Goal: Task Accomplishment & Management: Complete application form

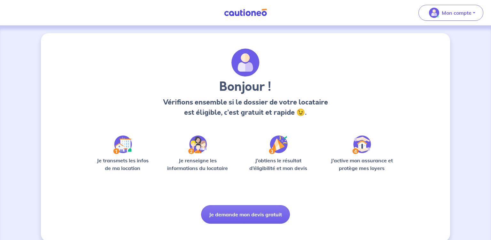
click at [127, 145] on img at bounding box center [122, 145] width 19 height 19
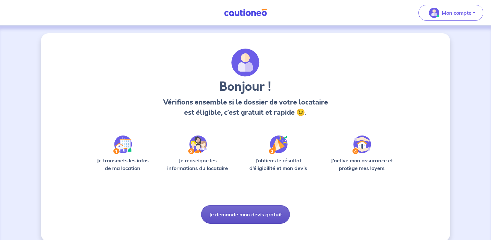
click at [248, 212] on button "Je demande mon devis gratuit" at bounding box center [245, 214] width 89 height 19
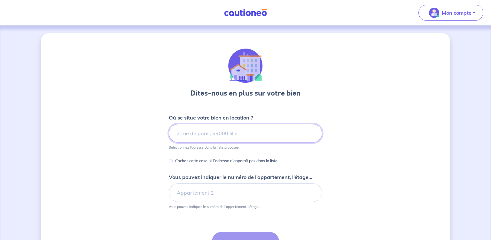
click at [195, 133] on input at bounding box center [246, 133] width 154 height 19
click at [229, 136] on input at bounding box center [246, 133] width 154 height 19
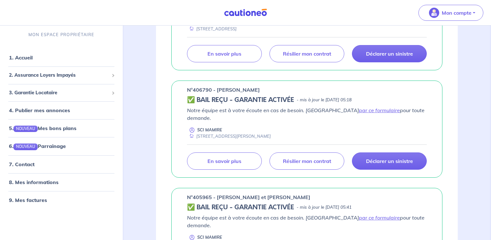
scroll to position [169, 0]
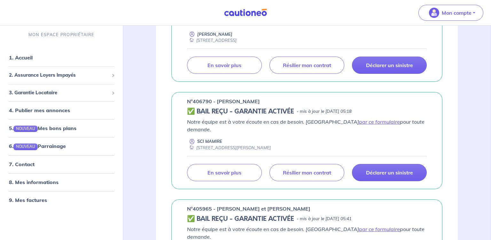
scroll to position [135, 0]
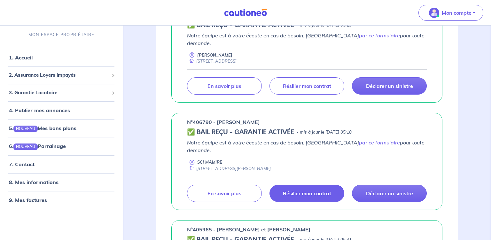
click at [320, 190] on p "Résilier mon contrat" at bounding box center [307, 193] width 48 height 6
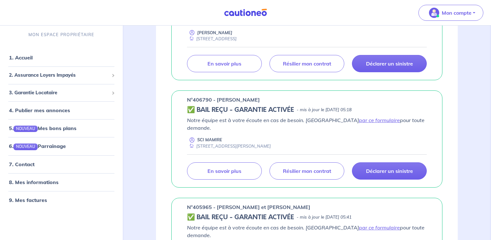
scroll to position [169, 0]
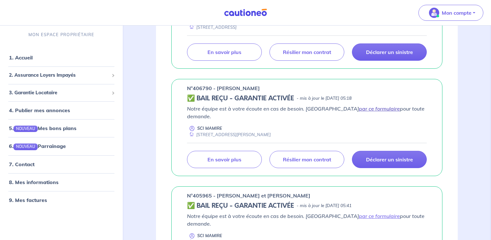
click at [359, 106] on link "par ce formulaire" at bounding box center [379, 109] width 41 height 6
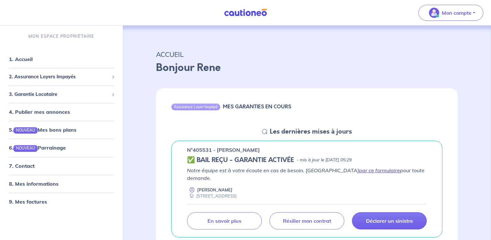
click at [359, 170] on link "par ce formulaire" at bounding box center [379, 170] width 41 height 6
click at [36, 94] on span "3. Garantie Locataire" at bounding box center [59, 94] width 100 height 7
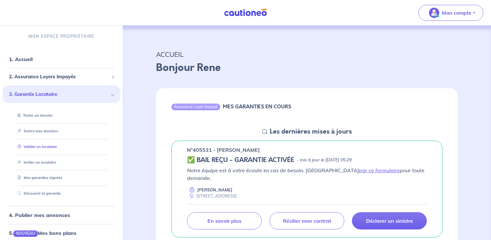
click at [36, 146] on link "Valider un locataire" at bounding box center [36, 147] width 42 height 4
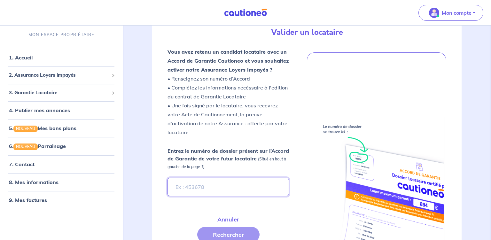
scroll to position [114, 0]
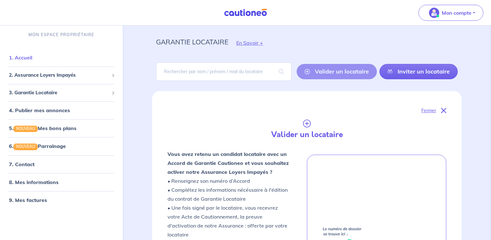
click at [24, 57] on link "1. Accueil" at bounding box center [20, 57] width 23 height 6
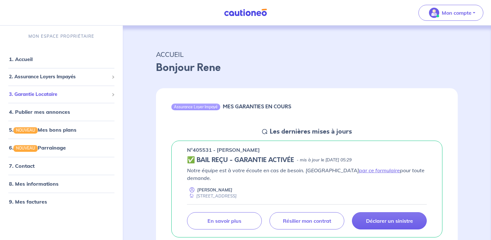
click at [42, 94] on span "3. Garantie Locataire" at bounding box center [59, 94] width 100 height 7
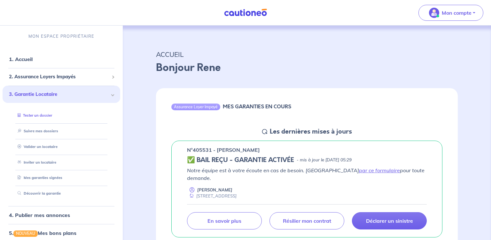
click at [39, 115] on link "Tester un dossier" at bounding box center [33, 115] width 37 height 4
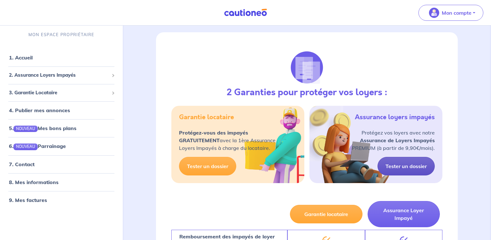
scroll to position [574, 0]
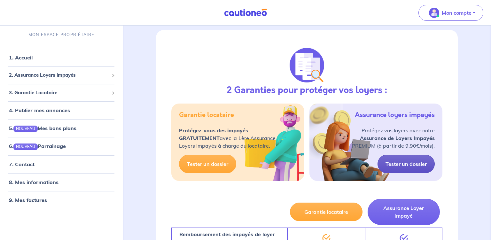
click at [407, 155] on link "Tester un dossier" at bounding box center [406, 164] width 57 height 19
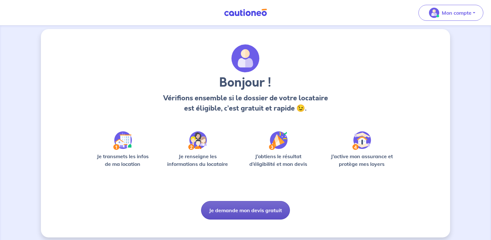
scroll to position [9, 0]
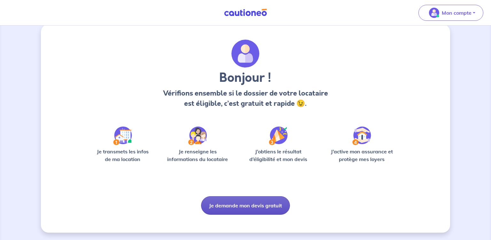
click at [256, 206] on button "Je demande mon devis gratuit" at bounding box center [245, 205] width 89 height 19
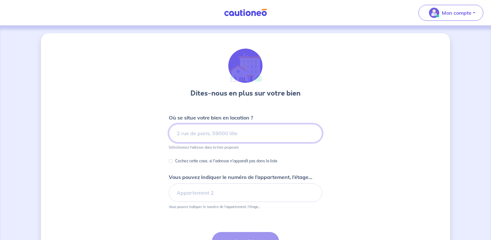
click at [212, 137] on input at bounding box center [246, 133] width 154 height 19
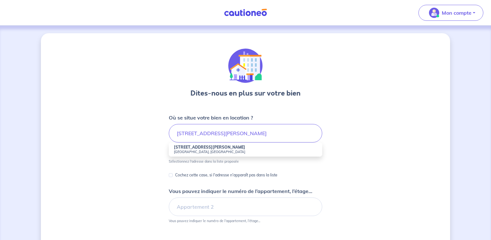
click at [190, 148] on strong "1 Rue Auguste Perret" at bounding box center [209, 147] width 71 height 5
type input "1 Rue Auguste Perret, 92500 Rueil-Malmaison, France"
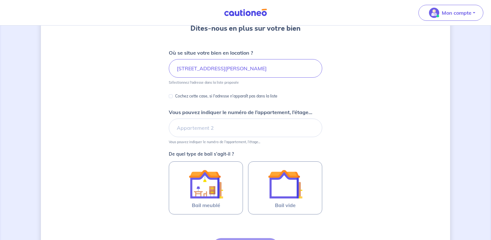
scroll to position [68, 0]
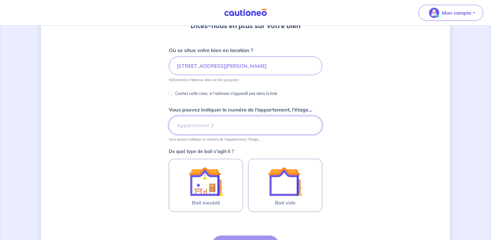
click at [223, 130] on input "Vous pouvez indiquer le numéro de l’appartement, l’étage..." at bounding box center [246, 125] width 154 height 19
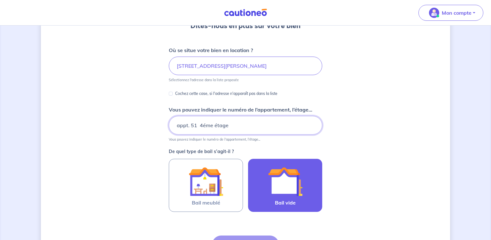
type input "appt. 51 4éme étage"
click at [290, 178] on img at bounding box center [285, 181] width 35 height 35
click at [0, 0] on input "Bail vide" at bounding box center [0, 0] width 0 height 0
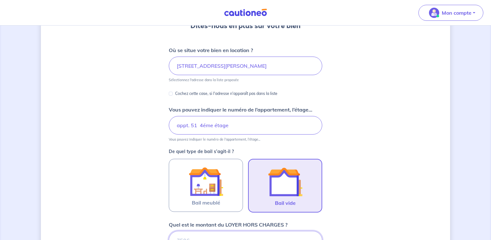
scroll to position [203, 0]
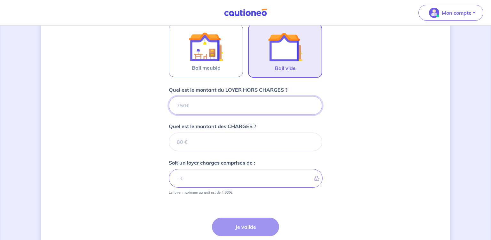
click at [200, 107] on input "Quel est le montant du LOYER HORS CHARGES ?" at bounding box center [246, 105] width 154 height 19
type input "7"
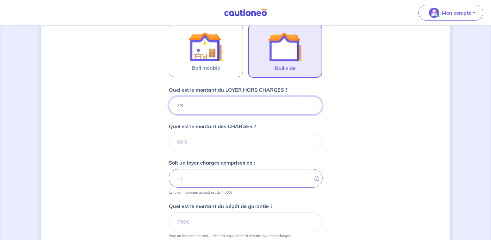
type input "730"
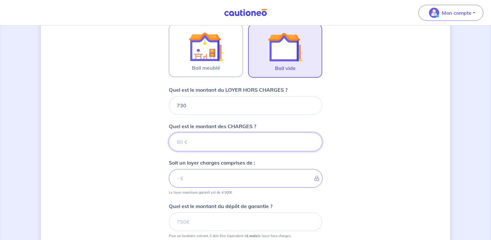
click at [226, 139] on input "Quel est le montant des CHARGES ?" at bounding box center [246, 142] width 154 height 19
type input "70"
type input "800"
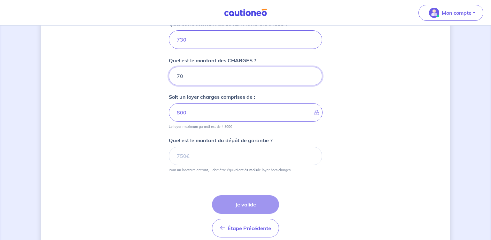
scroll to position [270, 0]
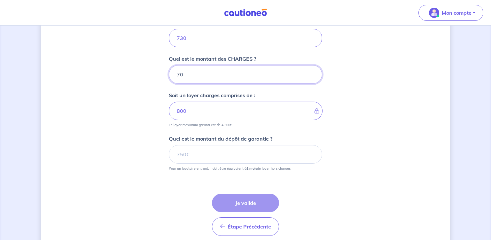
type input "70"
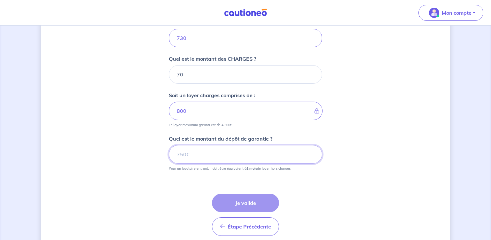
click at [218, 157] on input "Quel est le montant du dépôt de garantie ?" at bounding box center [246, 154] width 154 height 19
type input "730"
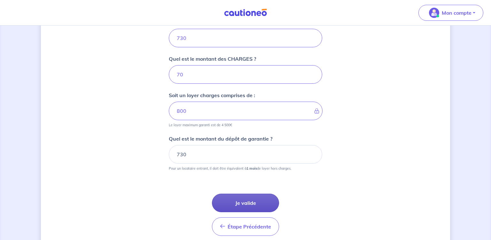
click at [256, 202] on button "Je valide" at bounding box center [245, 203] width 67 height 19
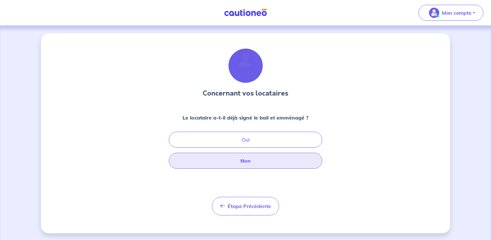
click at [252, 163] on button "Non" at bounding box center [246, 161] width 154 height 16
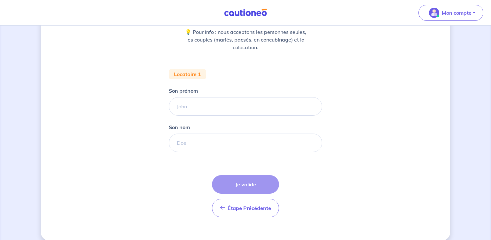
scroll to position [93, 0]
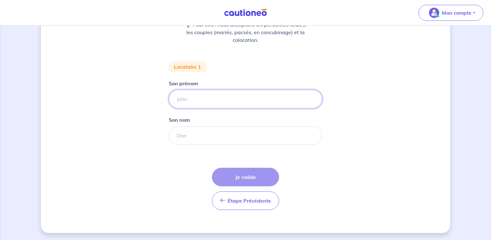
click at [192, 103] on input "Son prénom" at bounding box center [246, 99] width 154 height 19
type input "Benoit"
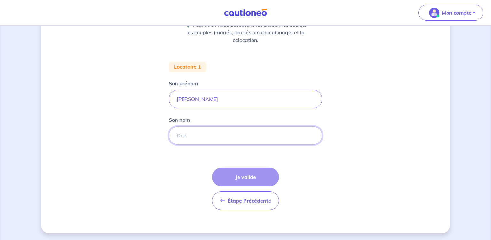
click at [193, 132] on input "Son nom" at bounding box center [246, 135] width 154 height 19
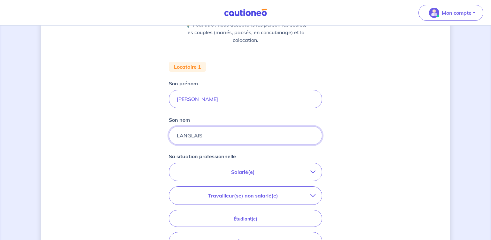
type input "LANGLAIS"
click at [246, 171] on p "Salarié(e)" at bounding box center [243, 172] width 135 height 8
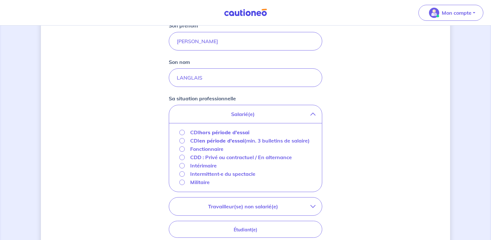
scroll to position [161, 0]
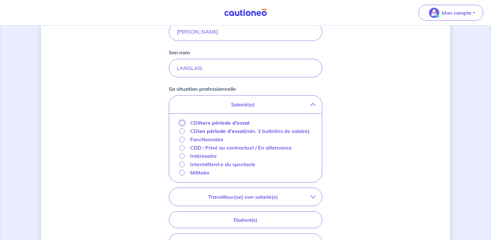
click at [184, 124] on input "CDI hors période d'essai" at bounding box center [182, 122] width 5 height 5
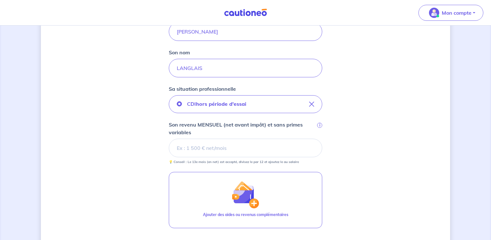
click at [212, 149] on input "Son revenu MENSUEL (net avant impôt) et sans primes variables i" at bounding box center [246, 148] width 154 height 19
click at [213, 146] on input "Son revenu MENSUEL (net avant impôt) et sans primes variables i" at bounding box center [246, 148] width 154 height 19
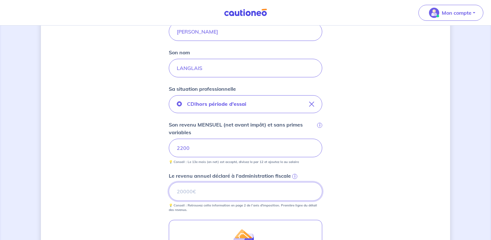
click at [209, 197] on input "Le revenu annuel déclaré à l'administration fiscale i" at bounding box center [246, 191] width 154 height 19
drag, startPoint x: 188, startPoint y: 191, endPoint x: 186, endPoint y: 186, distance: 6.1
click at [188, 190] on input "Le revenu annuel déclaré à l'administration fiscale i" at bounding box center [246, 191] width 154 height 19
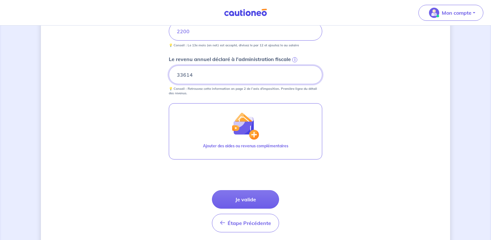
scroll to position [300, 0]
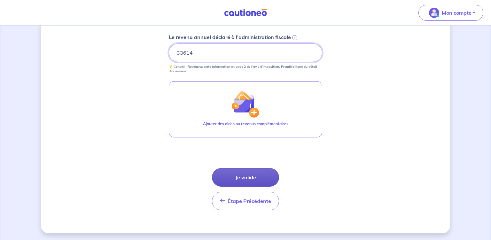
type input "33614"
click at [243, 175] on button "Je valide" at bounding box center [245, 177] width 67 height 19
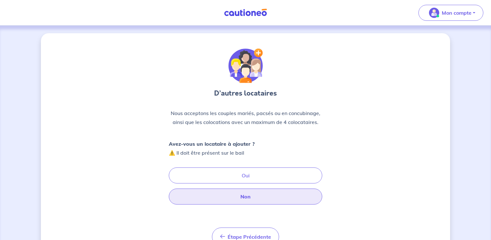
click at [250, 199] on button "Non" at bounding box center [246, 197] width 154 height 16
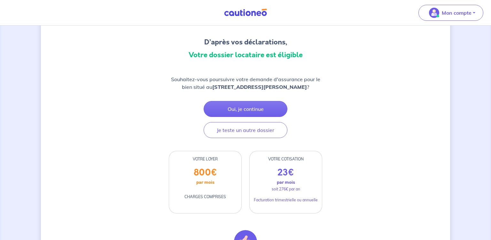
scroll to position [68, 0]
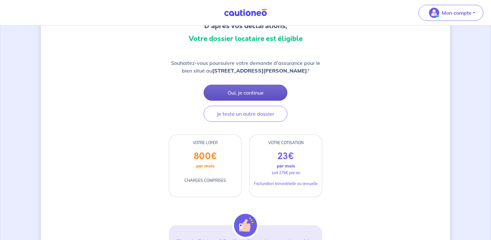
click at [242, 95] on button "Oui, je continue" at bounding box center [246, 93] width 84 height 16
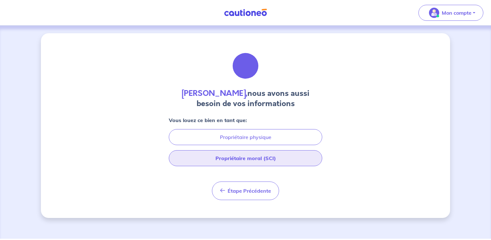
click at [249, 159] on button "Propriétaire moral (SCI)" at bounding box center [246, 158] width 154 height 16
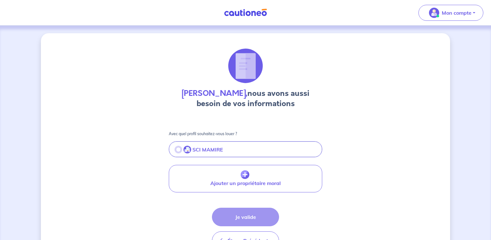
click at [177, 150] on input "radio" at bounding box center [178, 149] width 5 height 5
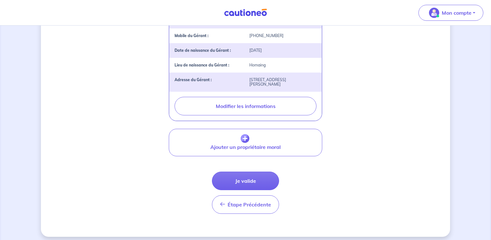
scroll to position [205, 0]
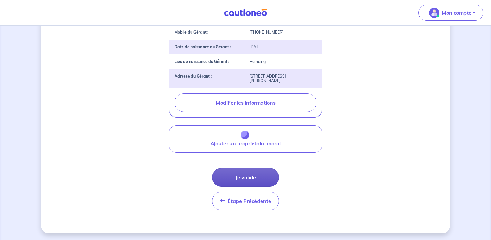
click at [247, 180] on button "Je valide" at bounding box center [245, 177] width 67 height 19
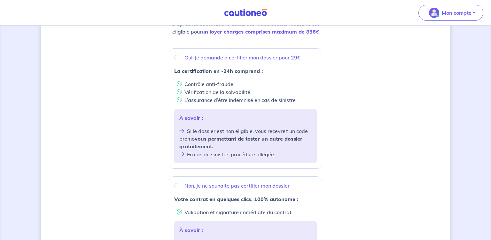
scroll to position [101, 0]
click at [176, 57] on input "Oui, je demande à certifier mon dossier pour 29€" at bounding box center [176, 57] width 5 height 5
radio input "true"
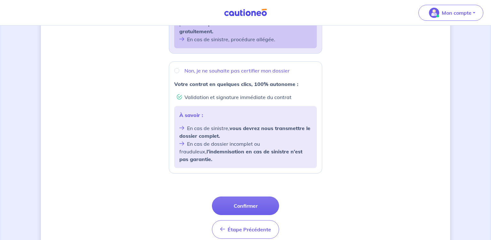
scroll to position [238, 0]
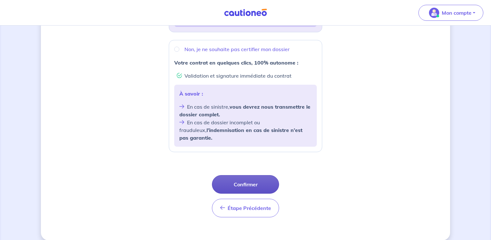
click at [246, 179] on button "Confirmer" at bounding box center [245, 184] width 67 height 19
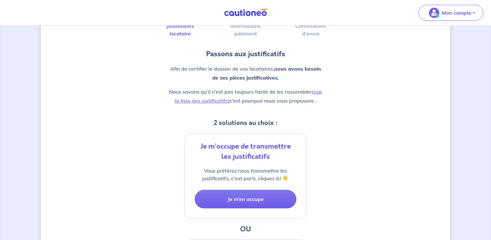
scroll to position [68, 0]
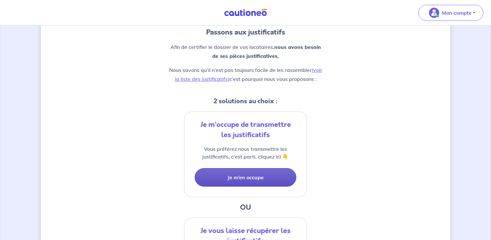
click at [237, 177] on button "Je m’en occupe" at bounding box center [246, 177] width 102 height 19
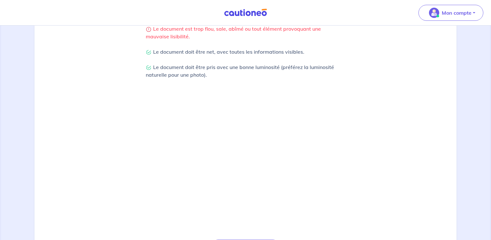
scroll to position [82, 0]
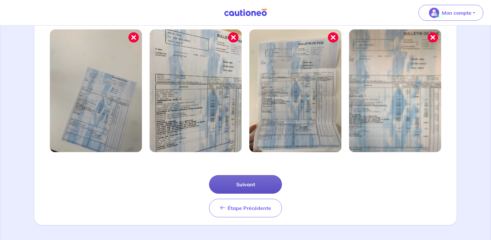
click at [242, 187] on button "Suivant" at bounding box center [245, 184] width 73 height 19
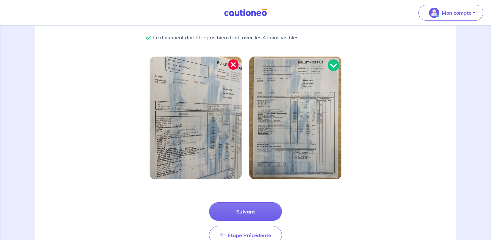
scroll to position [187, 0]
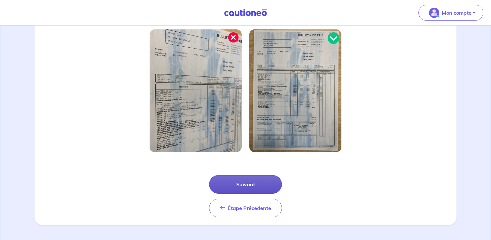
click at [243, 188] on button "Suivant" at bounding box center [245, 184] width 73 height 19
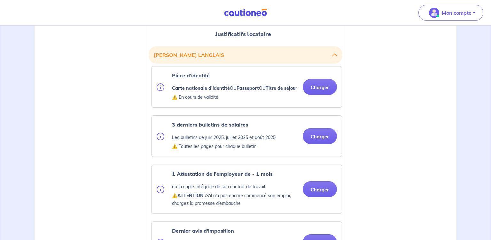
scroll to position [169, 0]
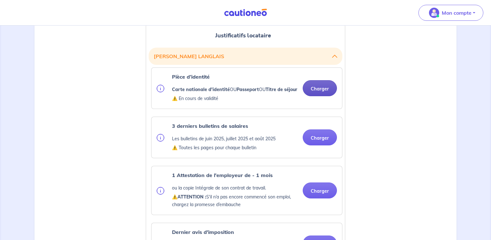
click at [317, 94] on button "Charger" at bounding box center [320, 88] width 34 height 16
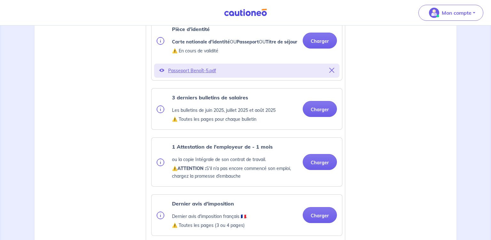
scroll to position [236, 0]
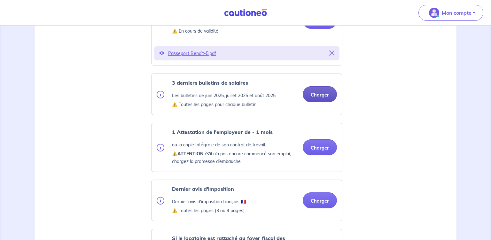
click at [326, 100] on button "Charger" at bounding box center [320, 94] width 34 height 16
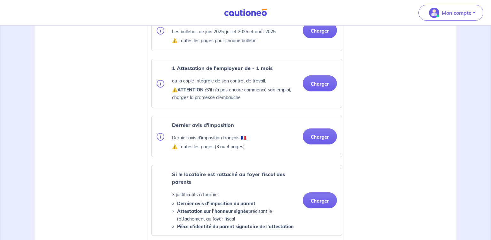
scroll to position [304, 0]
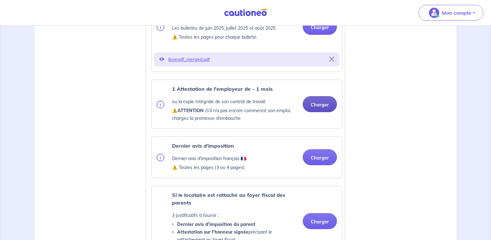
click at [322, 111] on button "Charger" at bounding box center [320, 104] width 34 height 16
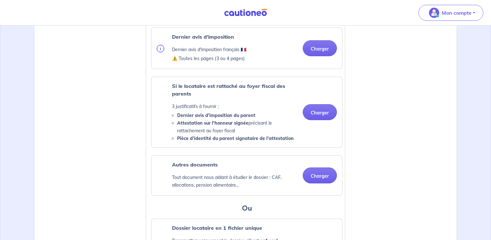
scroll to position [439, 0]
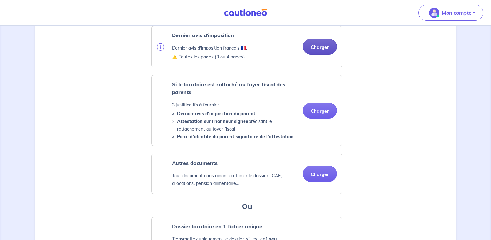
click at [326, 53] on button "Charger" at bounding box center [320, 47] width 34 height 16
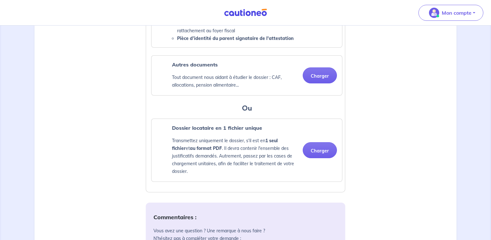
scroll to position [540, 0]
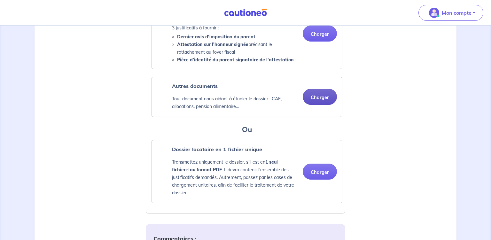
click at [321, 105] on button "Charger" at bounding box center [320, 97] width 34 height 16
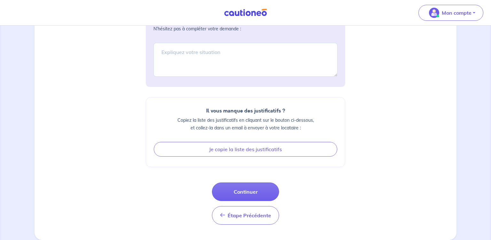
scroll to position [801, 0]
click at [240, 193] on button "Continuer" at bounding box center [245, 192] width 67 height 19
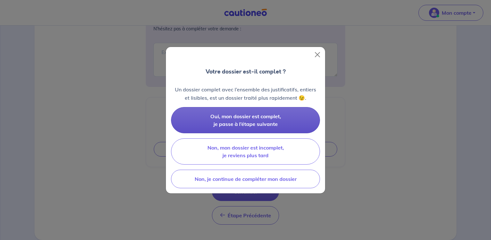
click at [245, 118] on span "Oui, mon dossier est complet, je passe à l’étape suivante" at bounding box center [246, 120] width 71 height 14
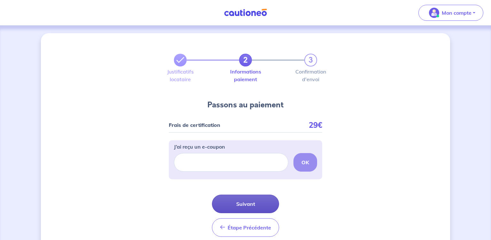
click at [249, 206] on button "Suivant" at bounding box center [245, 204] width 67 height 19
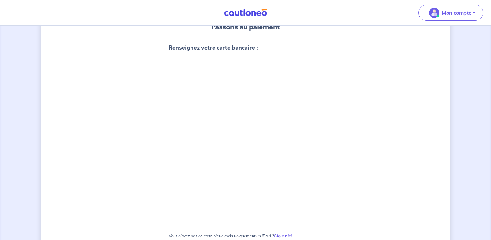
scroll to position [203, 0]
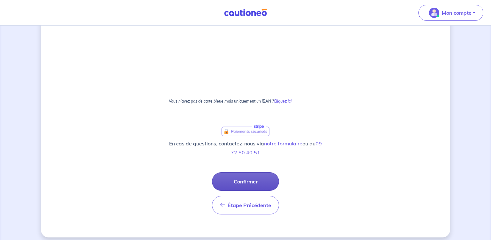
click at [250, 185] on button "Confirmer" at bounding box center [245, 181] width 67 height 19
